Goal: Information Seeking & Learning: Find specific fact

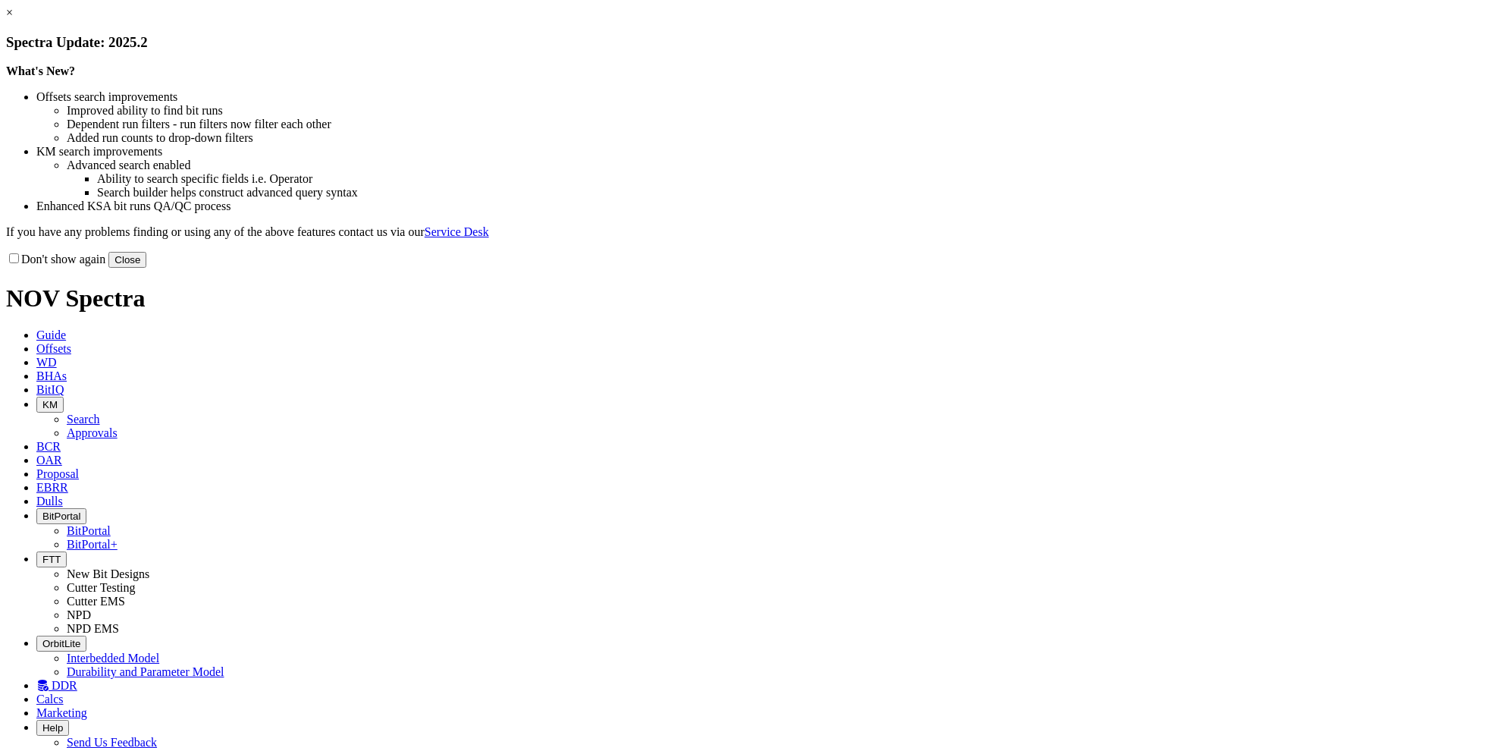
click at [146, 268] on button "Close" at bounding box center [127, 260] width 38 height 16
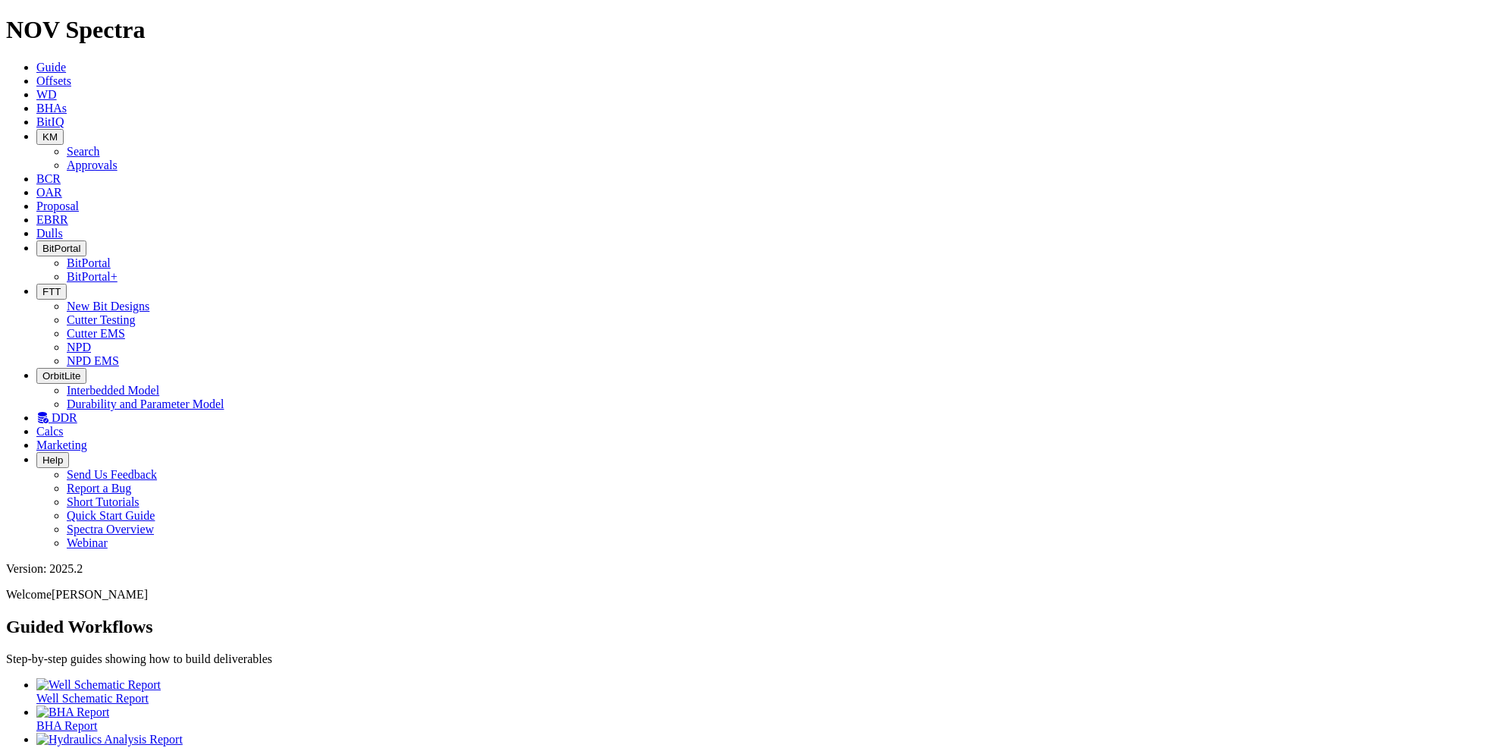
click at [36, 74] on icon at bounding box center [36, 80] width 0 height 13
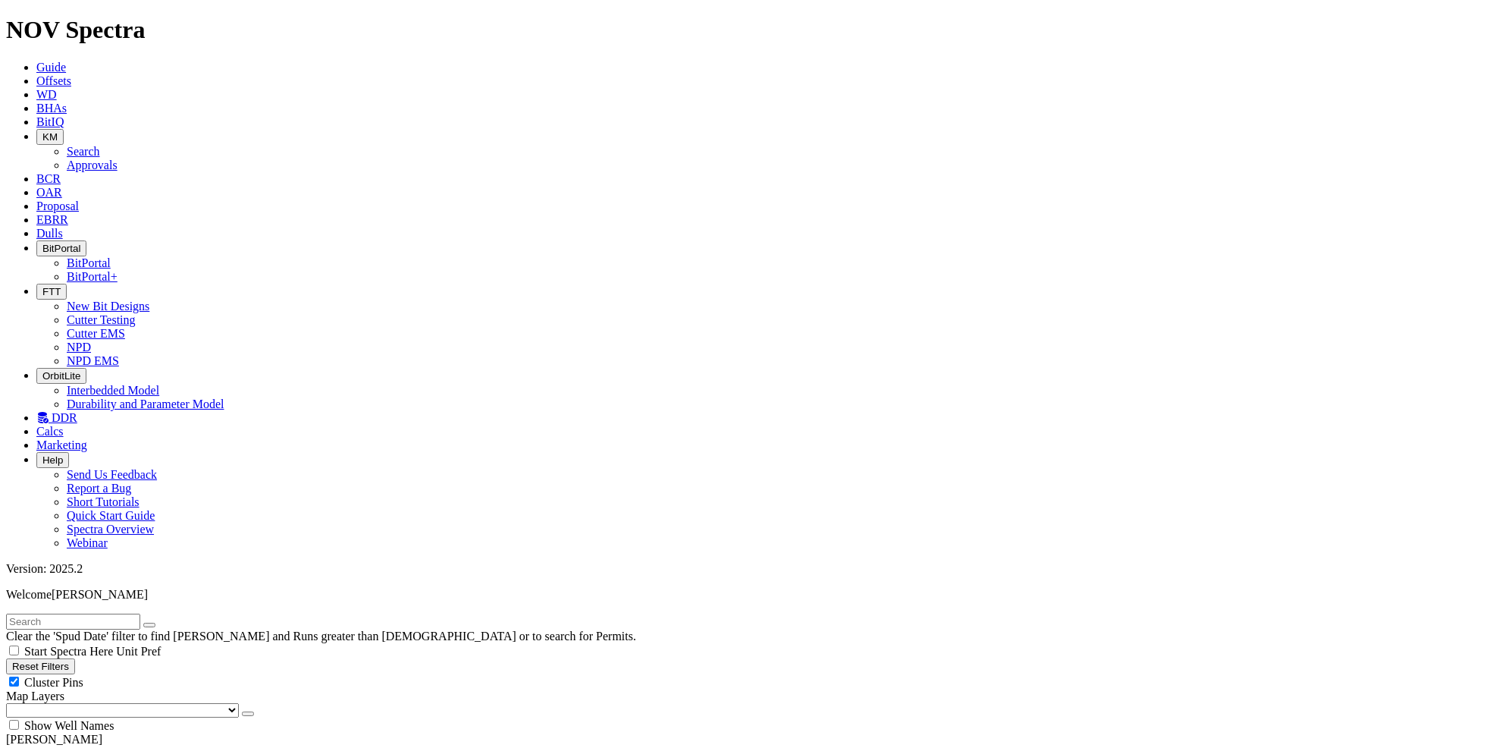
click at [69, 613] on input "text" at bounding box center [73, 621] width 134 height 16
type input "hardfacing"
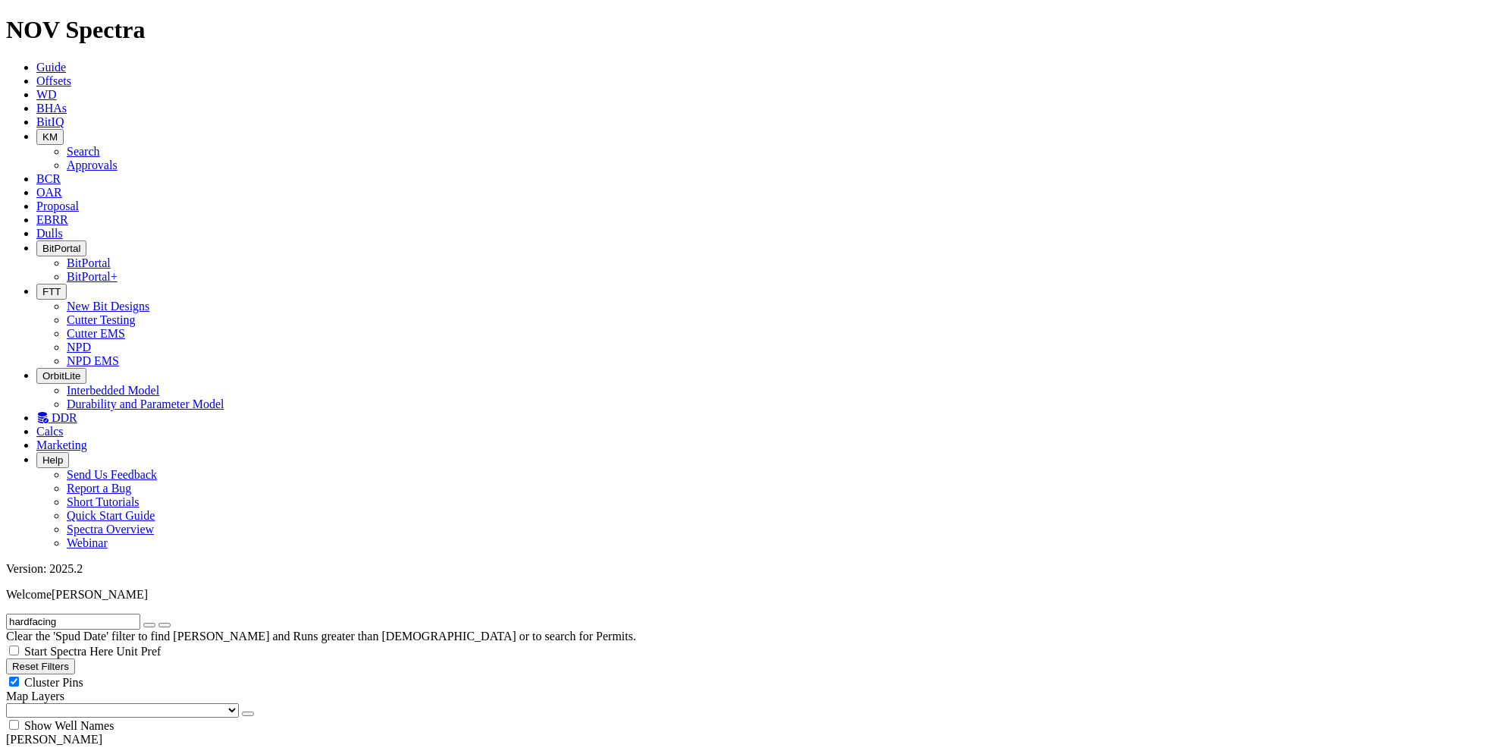
checkbox input "false"
checkbox input "true"
